Goal: Task Accomplishment & Management: Manage account settings

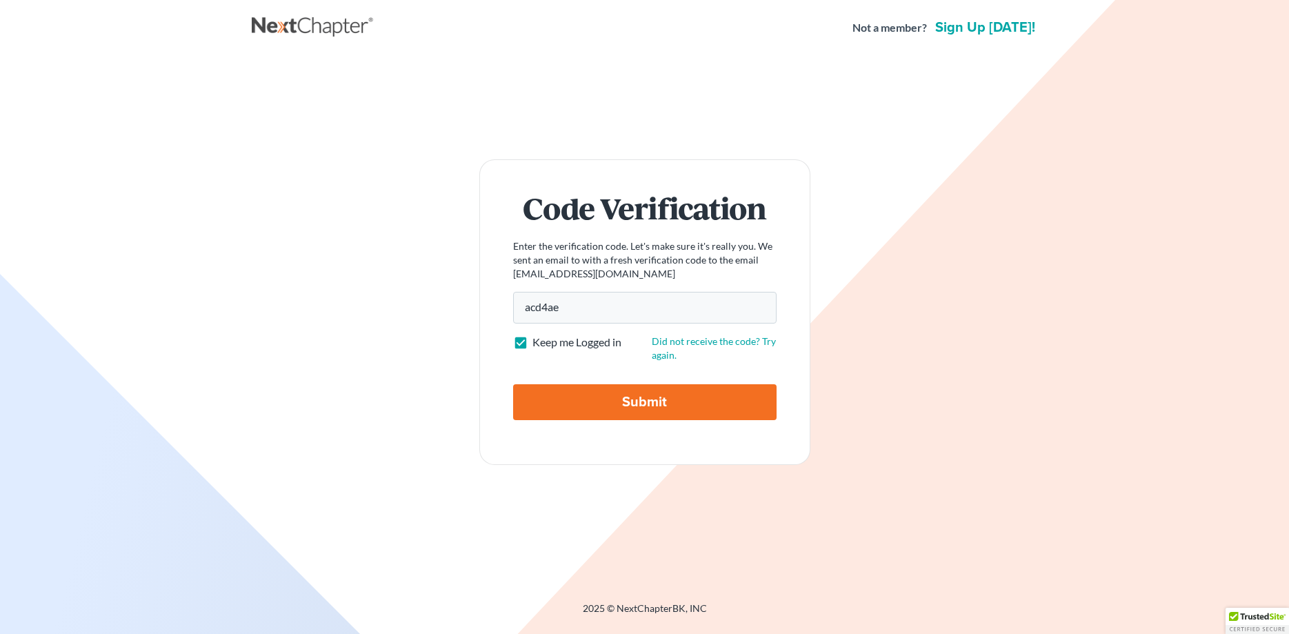
type input "acd4ae"
click at [628, 402] on input "Submit" at bounding box center [645, 402] width 264 height 36
type input "Thinking..."
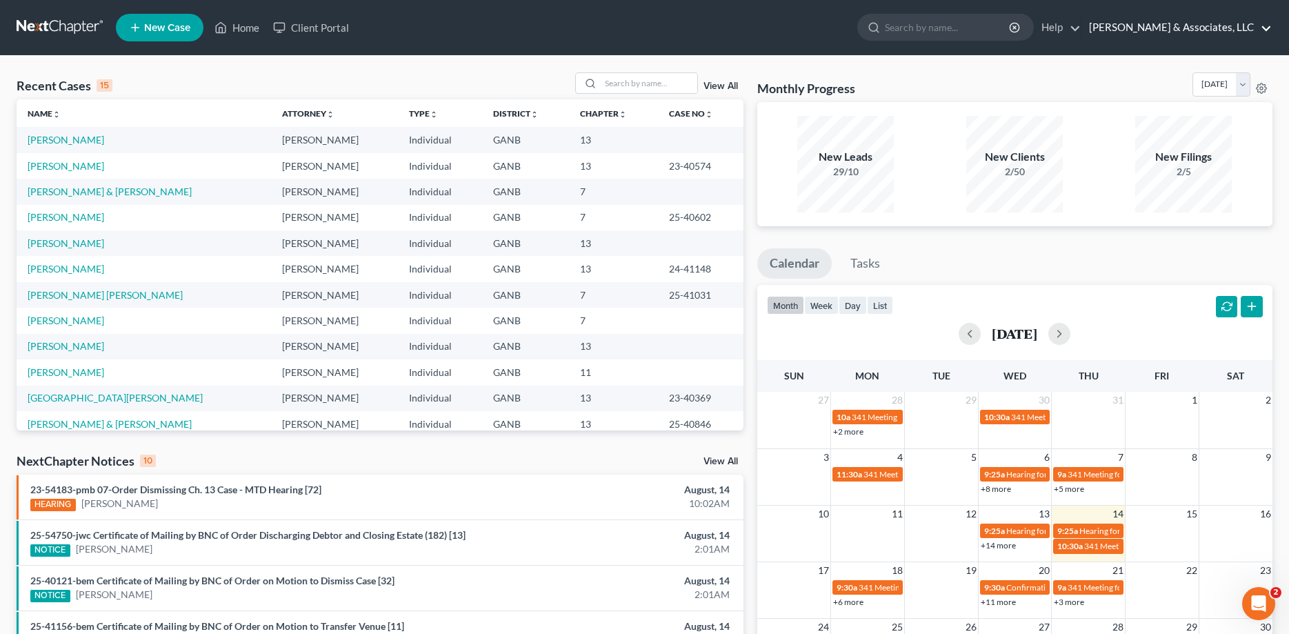
click at [1193, 36] on link "Brian R. Cahn & Associates, LLC" at bounding box center [1177, 27] width 190 height 25
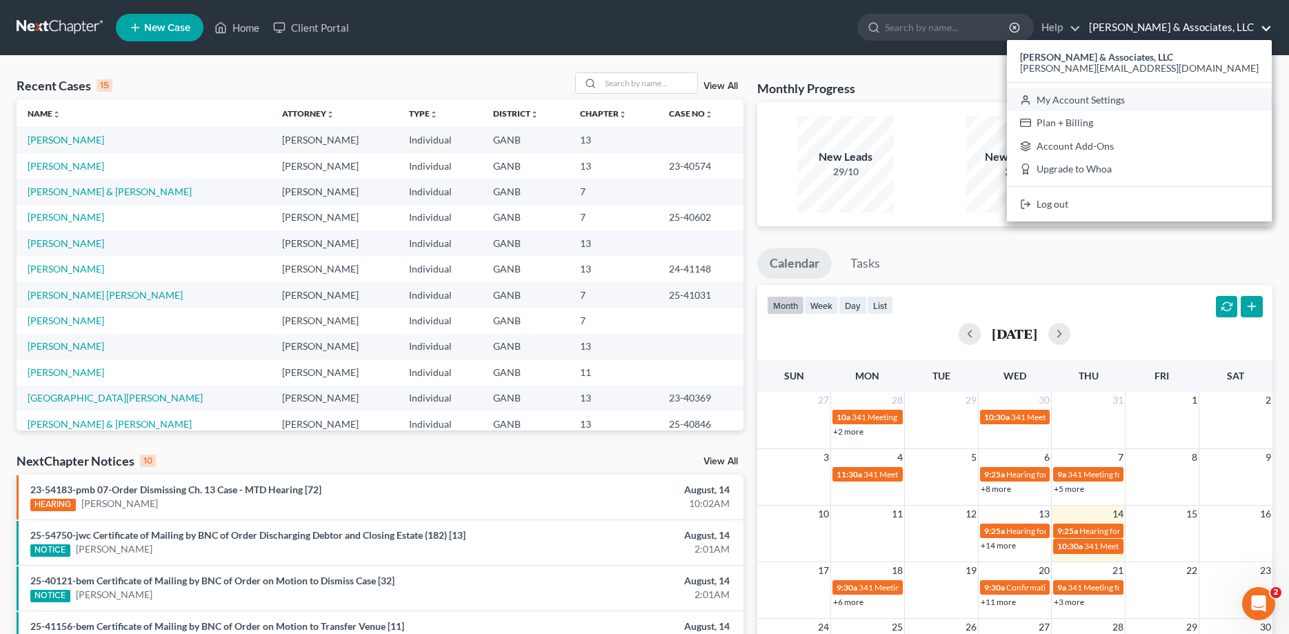
click at [1218, 99] on link "My Account Settings" at bounding box center [1139, 99] width 265 height 23
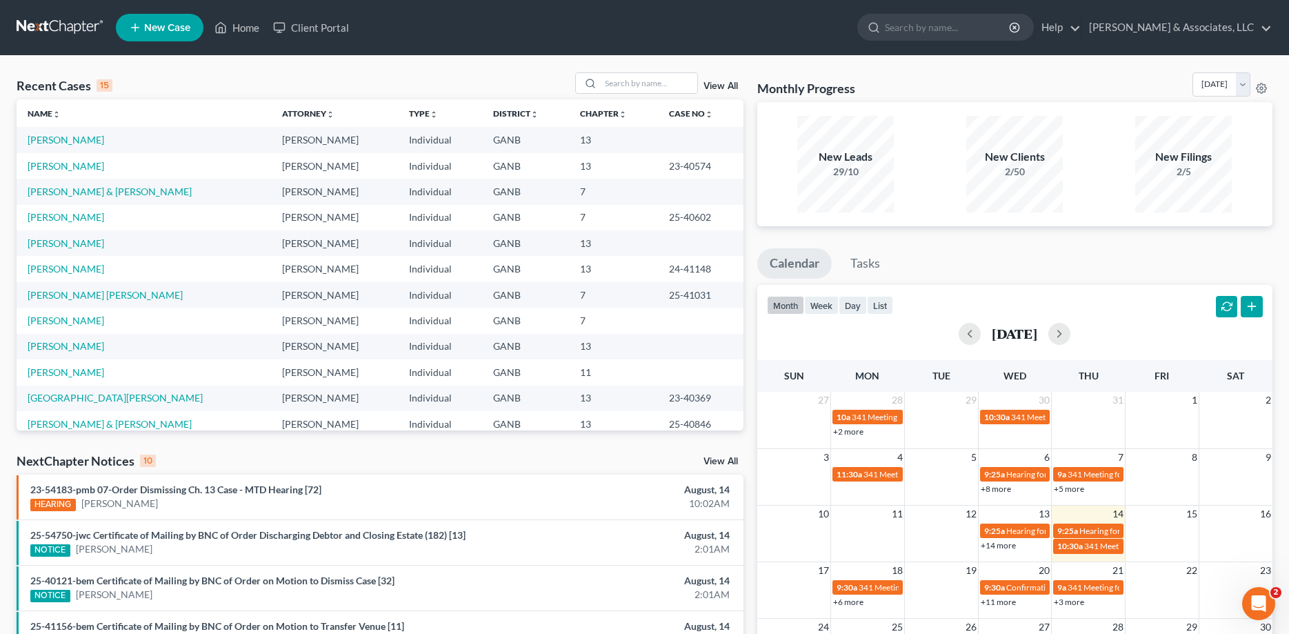
select select "24"
select select "10"
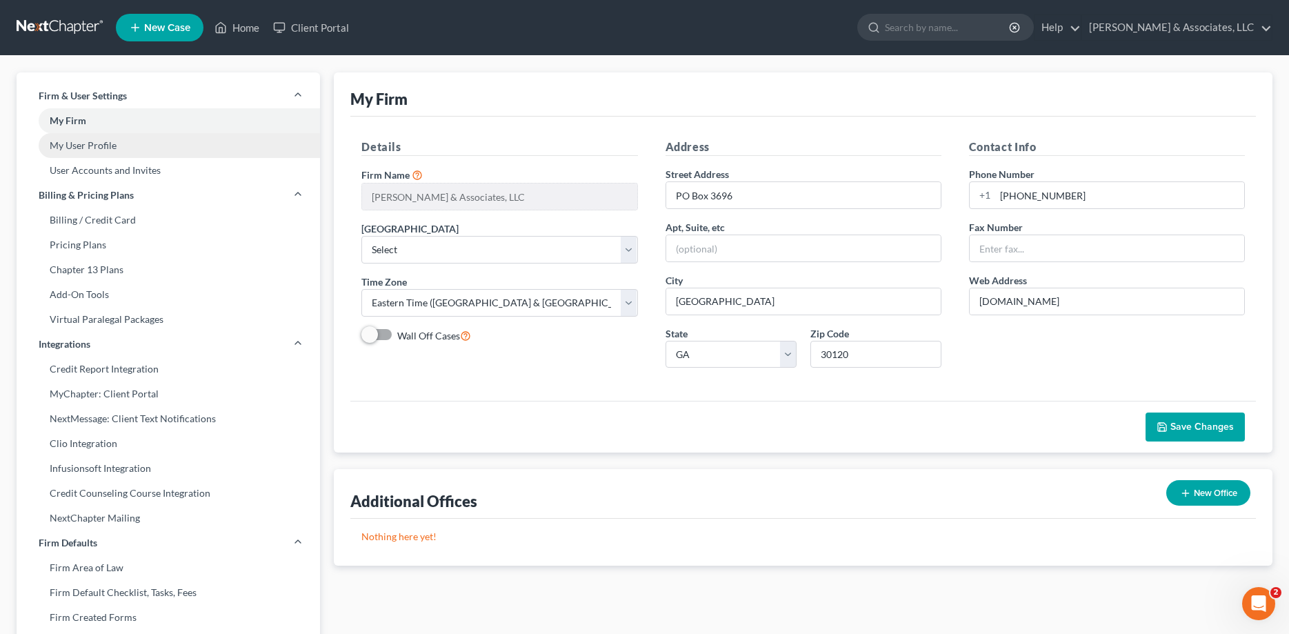
click at [94, 151] on link "My User Profile" at bounding box center [169, 145] width 304 height 25
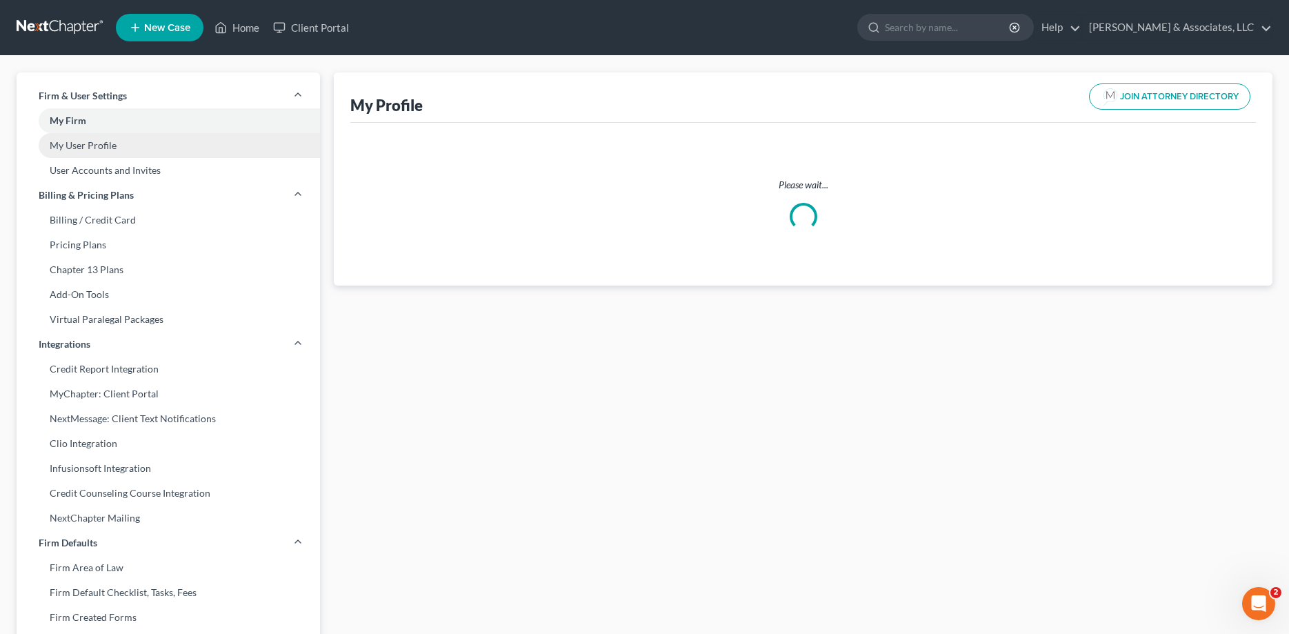
select select "10"
select select "19"
select select "attorney"
select select "2"
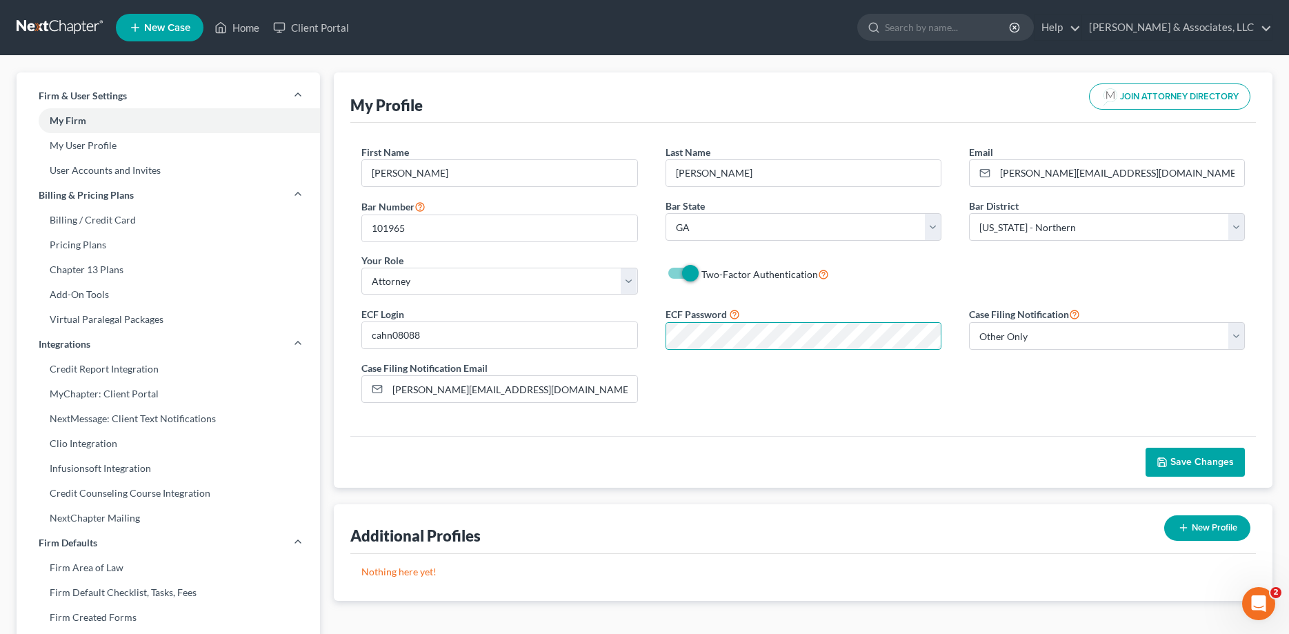
click at [702, 269] on label "Two-Factor Authentication" at bounding box center [766, 274] width 128 height 16
click at [707, 269] on input "Two-Factor Authentication" at bounding box center [711, 270] width 9 height 9
checkbox input "false"
click at [1197, 458] on span "Save Changes" at bounding box center [1202, 462] width 63 height 12
